Goal: Transaction & Acquisition: Purchase product/service

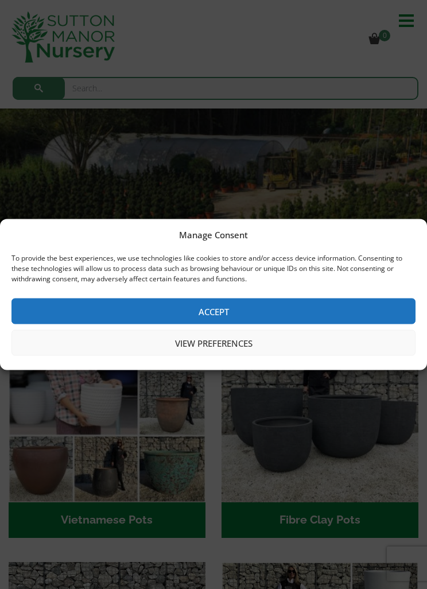
click at [203, 300] on button "Accept" at bounding box center [213, 311] width 404 height 26
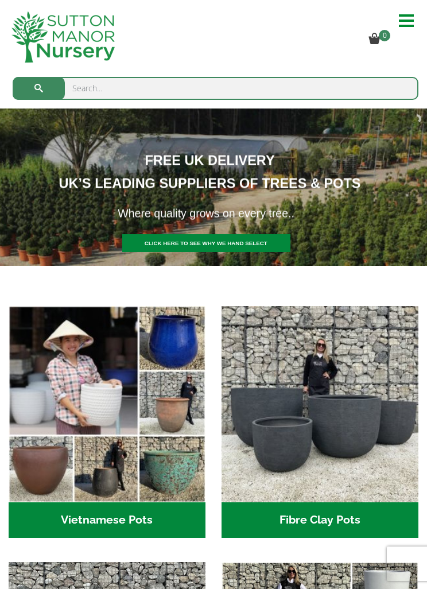
click at [115, 90] on input "search" at bounding box center [216, 88] width 406 height 23
type input "P"
type input "Cloud"
click at [38, 88] on button "submit" at bounding box center [39, 88] width 52 height 23
click at [29, 79] on button "submit" at bounding box center [39, 88] width 52 height 23
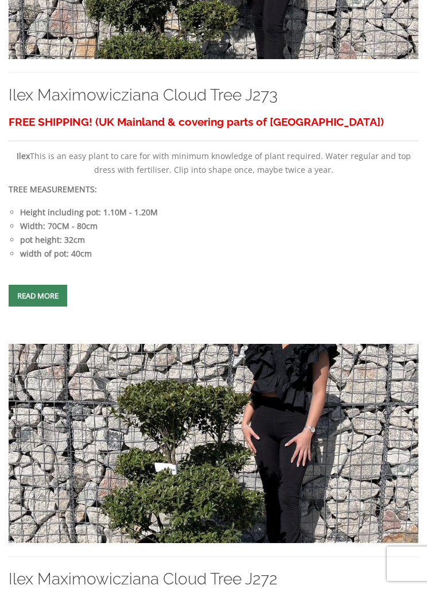
scroll to position [425, 0]
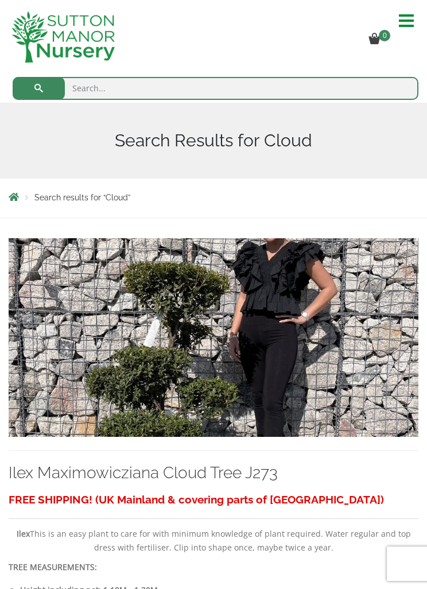
click at [88, 87] on input "search" at bounding box center [216, 88] width 406 height 23
click at [87, 87] on input "search" at bounding box center [216, 88] width 406 height 23
paste input "Ilex Crenata Kinme Pom Pon Cloud Tree J222"
type input "Ilex Crenata Kinme Pom Pon Cloud Tree J222"
click at [26, 82] on button "submit" at bounding box center [39, 88] width 52 height 23
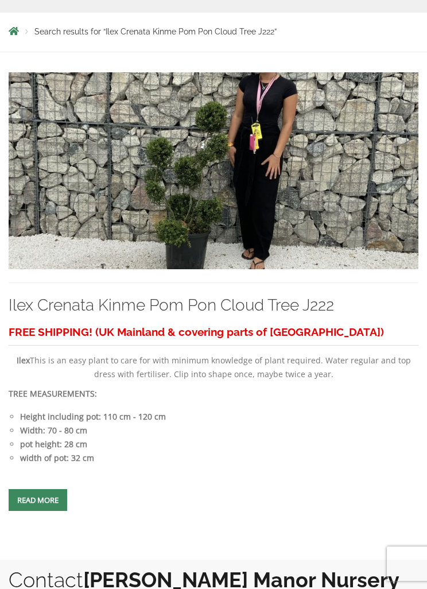
scroll to position [152, 0]
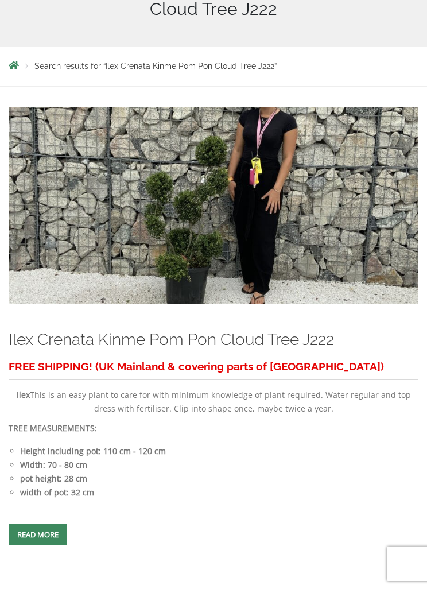
click at [92, 336] on link "Ilex Crenata Kinme Pom Pon Cloud Tree J222" at bounding box center [171, 339] width 325 height 19
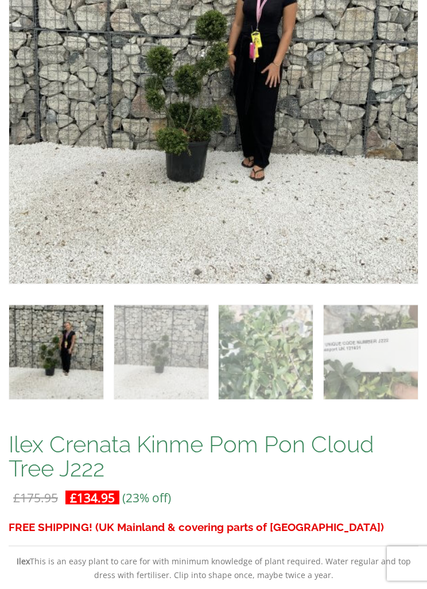
scroll to position [353, 0]
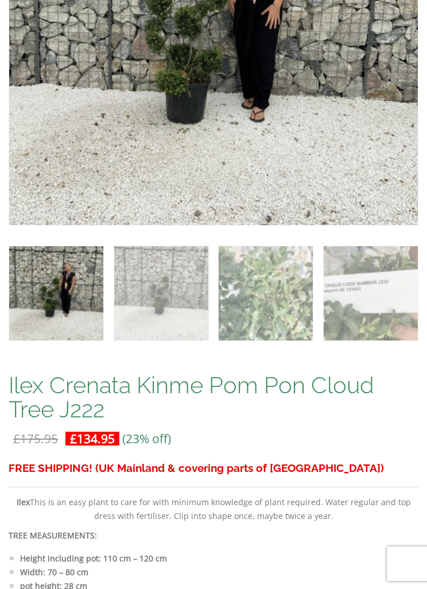
click at [69, 383] on h1 "Ilex Crenata Kinme Pom Pon Cloud Tree J222" at bounding box center [214, 397] width 410 height 48
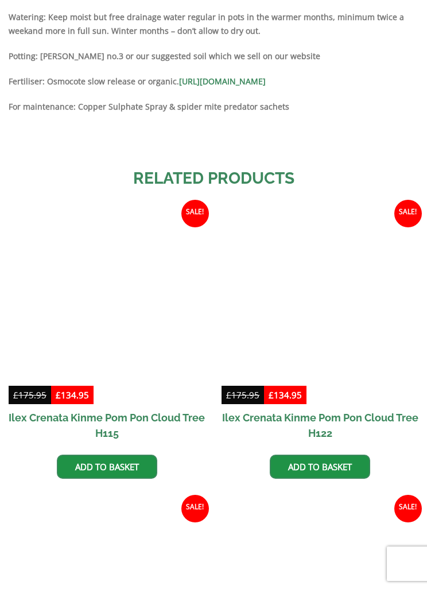
scroll to position [1177, 0]
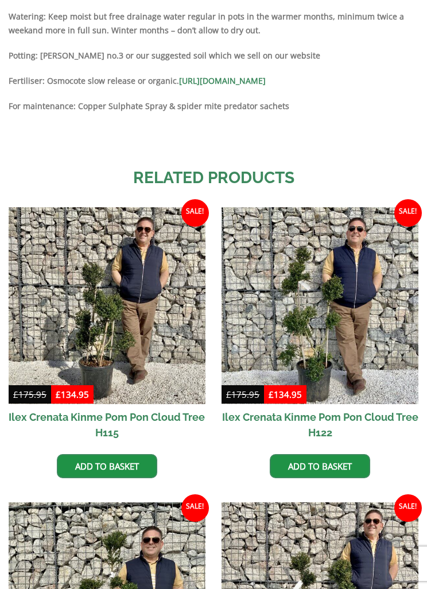
click at [103, 476] on link "Add to basket" at bounding box center [107, 466] width 100 height 24
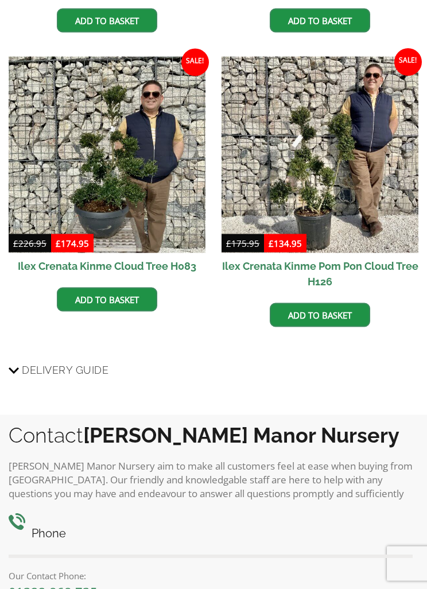
scroll to position [1623, 0]
click at [322, 326] on link "Add to basket" at bounding box center [320, 314] width 100 height 24
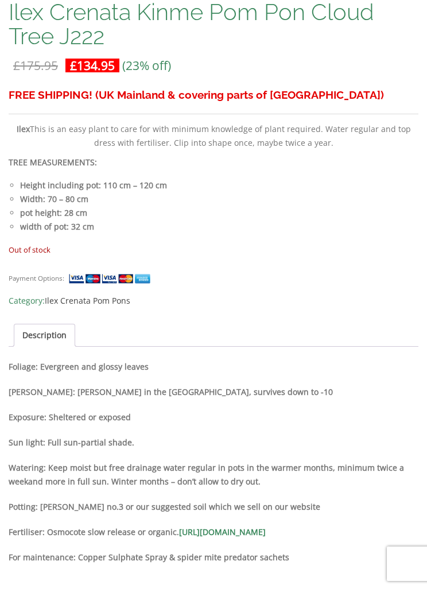
scroll to position [724, 0]
